Goal: Task Accomplishment & Management: Use online tool/utility

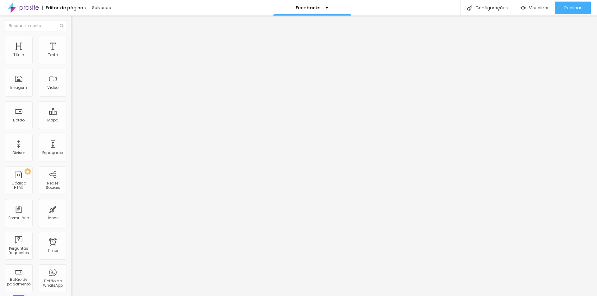
click at [71, 53] on span "Trocar imagem" at bounding box center [88, 50] width 34 height 5
click at [71, 97] on span "4:3 Padrão" at bounding box center [81, 94] width 21 height 5
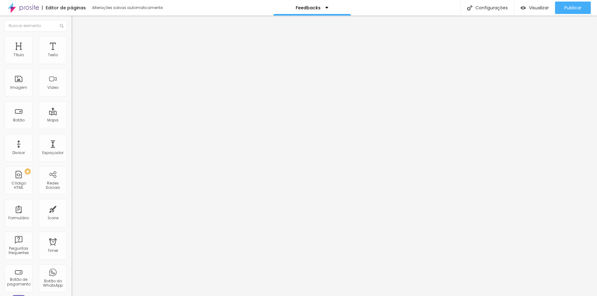
click at [71, 114] on span "Original" at bounding box center [78, 111] width 15 height 5
click at [560, 7] on button "Publicar" at bounding box center [573, 8] width 36 height 12
click at [22, 96] on div "Imagem" at bounding box center [19, 83] width 28 height 28
click at [20, 88] on div "Imagem" at bounding box center [18, 87] width 17 height 4
click at [71, 53] on span "Trocar imagem" at bounding box center [88, 50] width 34 height 5
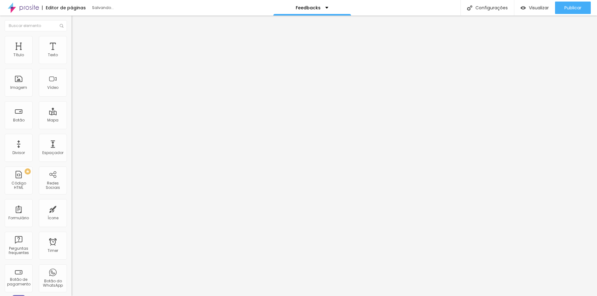
click at [567, 11] on div "Publicar" at bounding box center [572, 8] width 17 height 12
click at [71, 53] on span "Trocar imagem" at bounding box center [88, 50] width 34 height 5
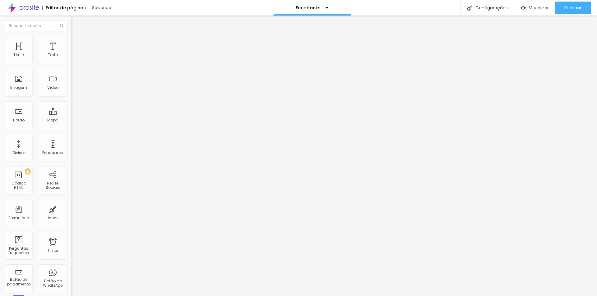
click at [568, 9] on span "Publicar" at bounding box center [572, 7] width 17 height 5
click at [569, 10] on span "Publicar" at bounding box center [572, 7] width 17 height 5
